Goal: Task Accomplishment & Management: Complete application form

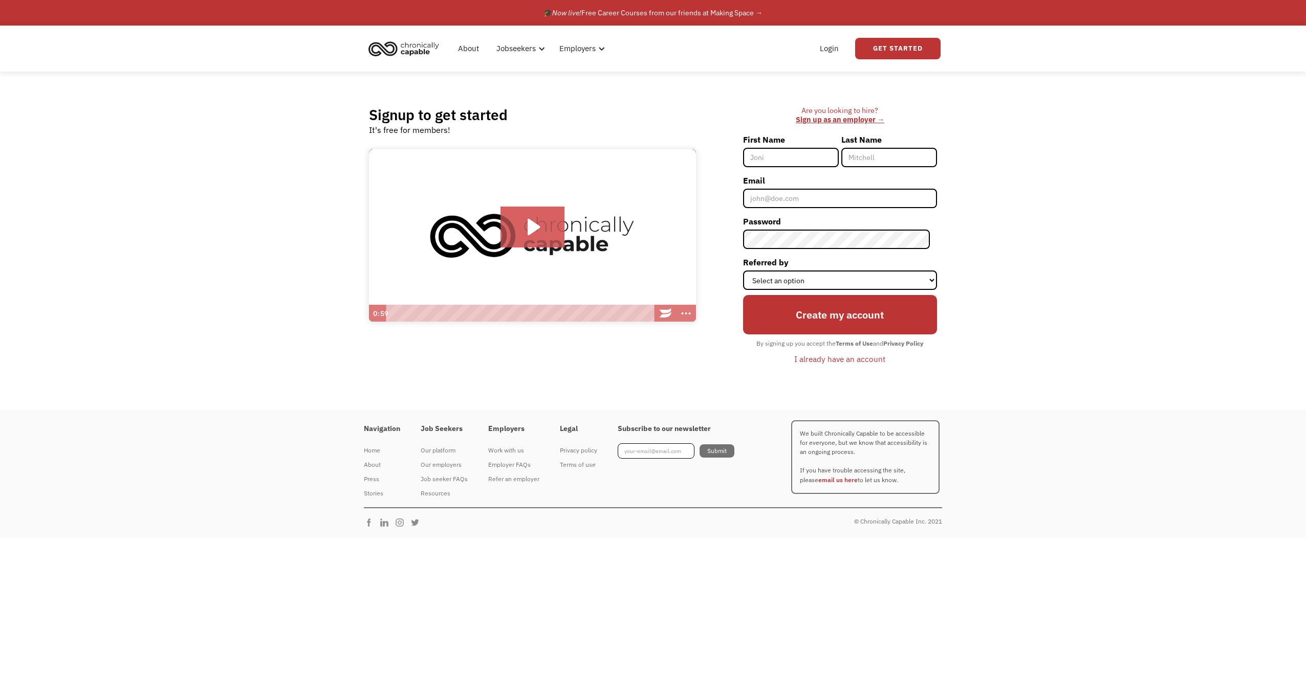
click at [1015, 151] on div "Signup to get started It's free for members! Click for sound @keyframes VOLUME_…" at bounding box center [653, 241] width 1306 height 338
click at [1023, 142] on div "Signup to get started It's free for members! Click for sound @keyframes VOLUME_…" at bounding box center [653, 241] width 1306 height 338
click at [1027, 140] on div "Signup to get started It's free for members! Click for sound @keyframes VOLUME_…" at bounding box center [653, 241] width 1306 height 338
click at [1030, 135] on div "Signup to get started It's free for members! Click for sound @keyframes VOLUME_…" at bounding box center [653, 241] width 1306 height 338
click at [1032, 122] on div "Signup to get started It's free for members! Click for sound @keyframes VOLUME_…" at bounding box center [653, 241] width 1306 height 338
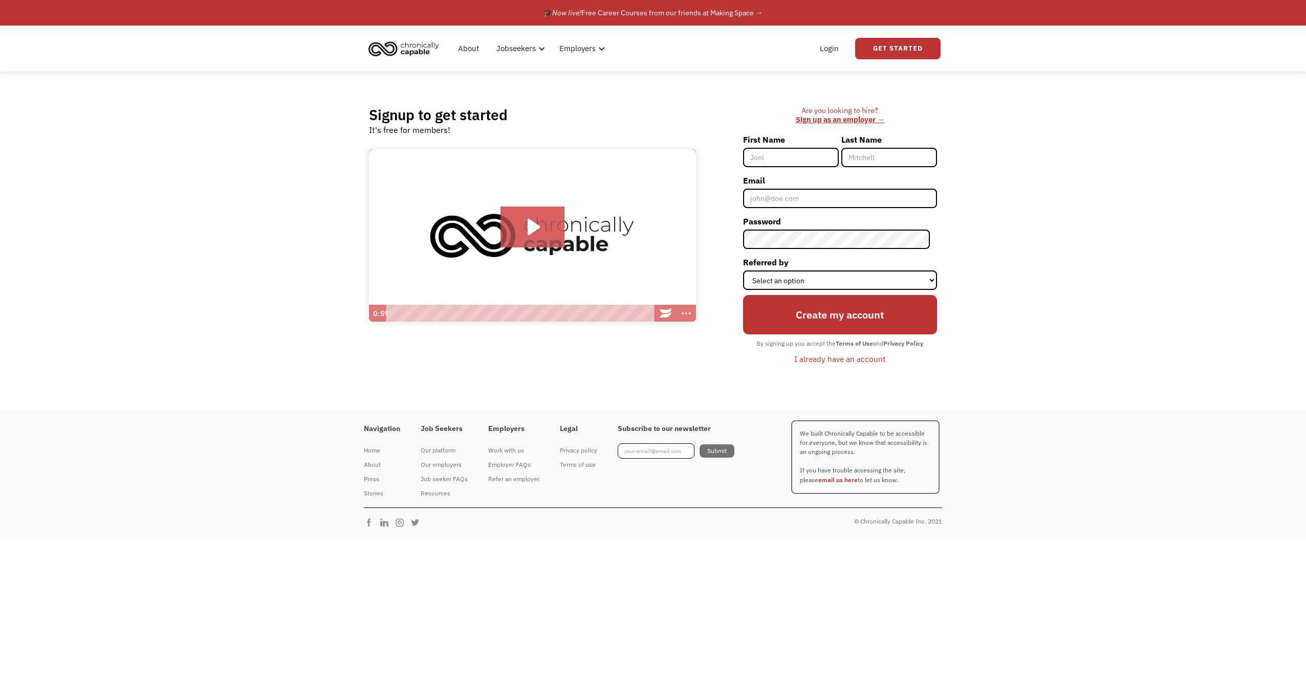
click at [1025, 98] on div "Signup to get started It's free for members! Click for sound @keyframes VOLUME_…" at bounding box center [653, 241] width 1306 height 338
click at [1023, 92] on div "Signup to get started It's free for members! Click for sound @keyframes VOLUME_…" at bounding box center [653, 241] width 1306 height 338
click at [1021, 87] on div "Signup to get started It's free for members! Click for sound @keyframes VOLUME_…" at bounding box center [653, 241] width 1306 height 338
click at [1020, 84] on div "Signup to get started It's free for members! Click for sound @keyframes VOLUME_…" at bounding box center [653, 241] width 1306 height 338
click at [1022, 69] on div "About Jobseekers info About our platform Our services verified_user Our employe…" at bounding box center [653, 49] width 1306 height 46
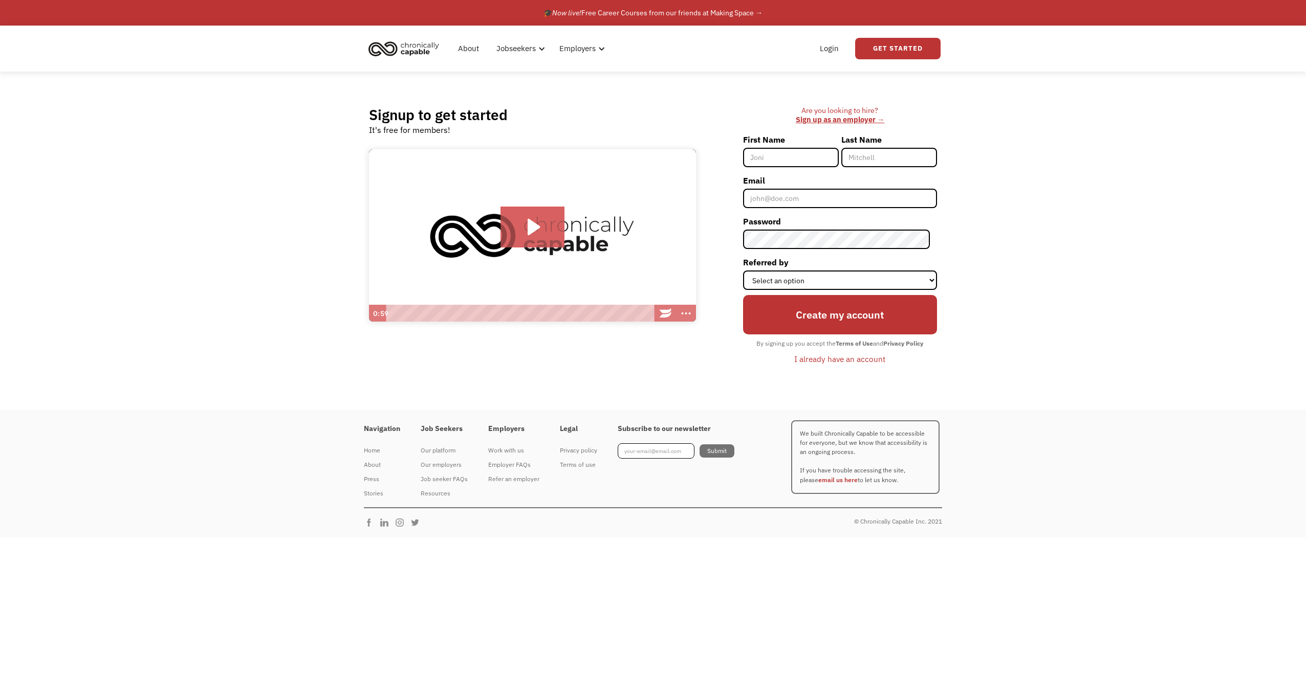
click at [1022, 64] on div "About Jobseekers info About our platform Our services verified_user Our employe…" at bounding box center [653, 49] width 1306 height 46
click at [1043, 66] on div "About Jobseekers info About our platform Our services verified_user Our employe…" at bounding box center [653, 49] width 1306 height 46
click at [1030, 56] on div "About Jobseekers info About our platform Our services verified_user Our employe…" at bounding box center [653, 49] width 1306 height 46
click at [1023, 51] on div "About Jobseekers info About our platform Our services verified_user Our employe…" at bounding box center [653, 49] width 1306 height 46
click at [1022, 52] on div "About Jobseekers info About our platform Our services verified_user Our employe…" at bounding box center [653, 49] width 1306 height 46
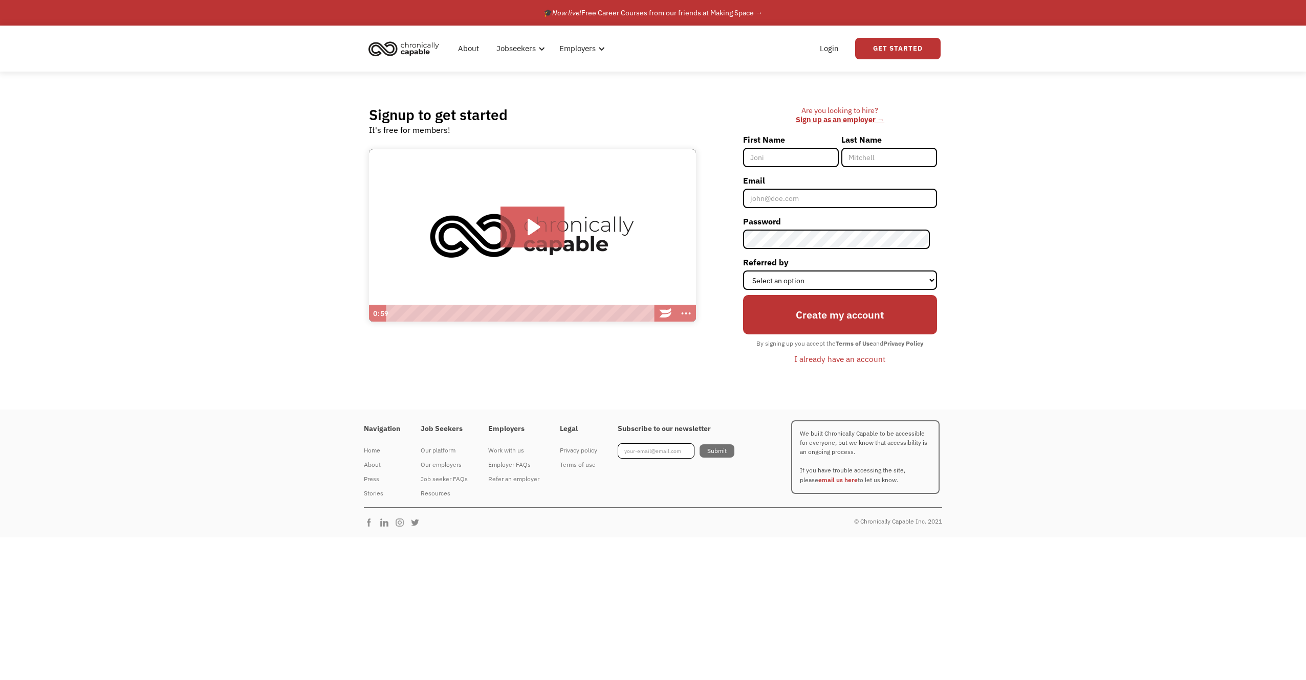
click at [1022, 52] on div "About Jobseekers info About our platform Our services verified_user Our employe…" at bounding box center [653, 49] width 1306 height 46
click at [276, 45] on div "About Jobseekers info About our platform Our services verified_user Our employe…" at bounding box center [653, 49] width 1306 height 46
